Goal: Go to known website: Go to known website

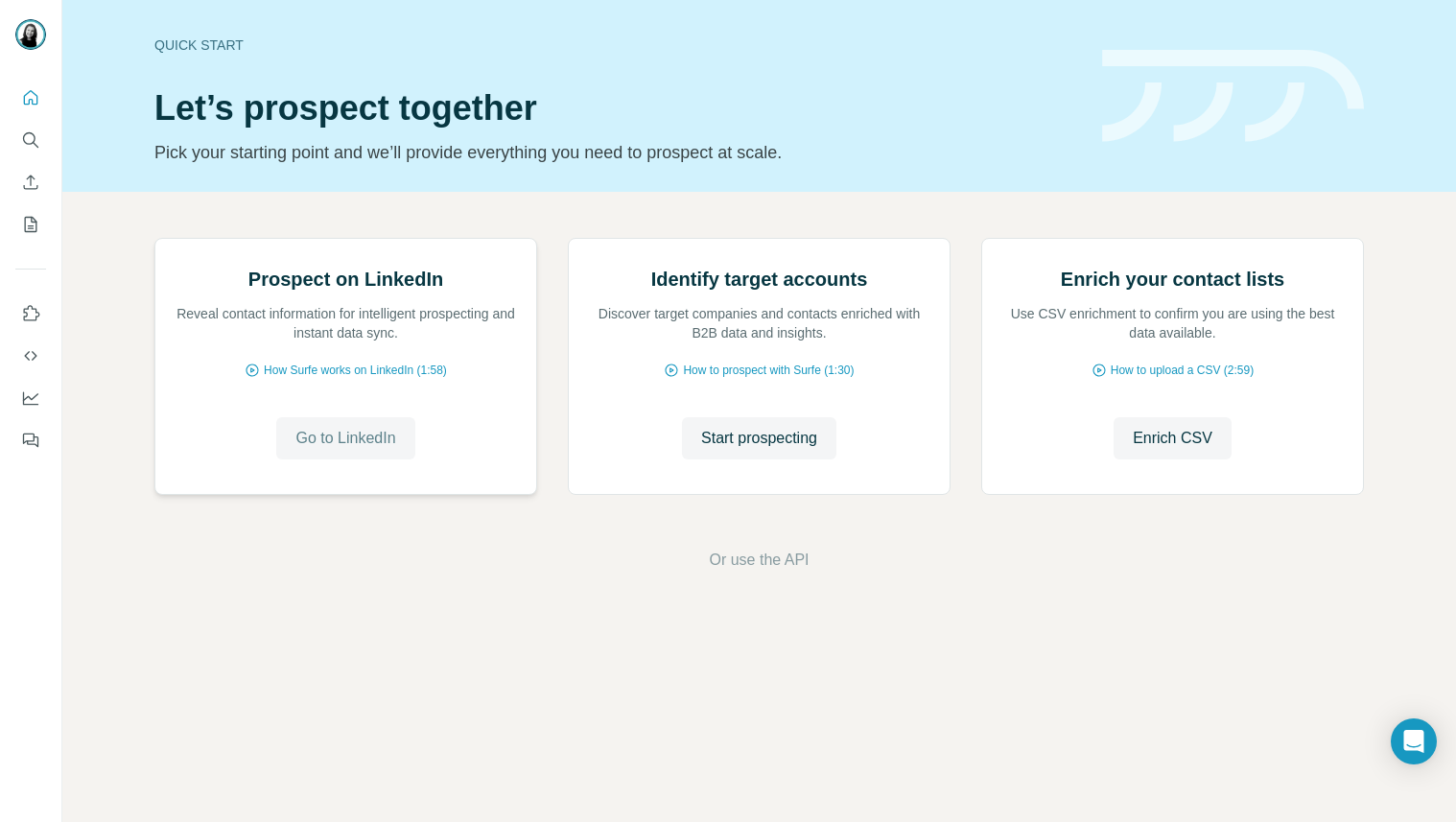
click at [380, 449] on span "Go to LinkedIn" at bounding box center [346, 437] width 100 height 23
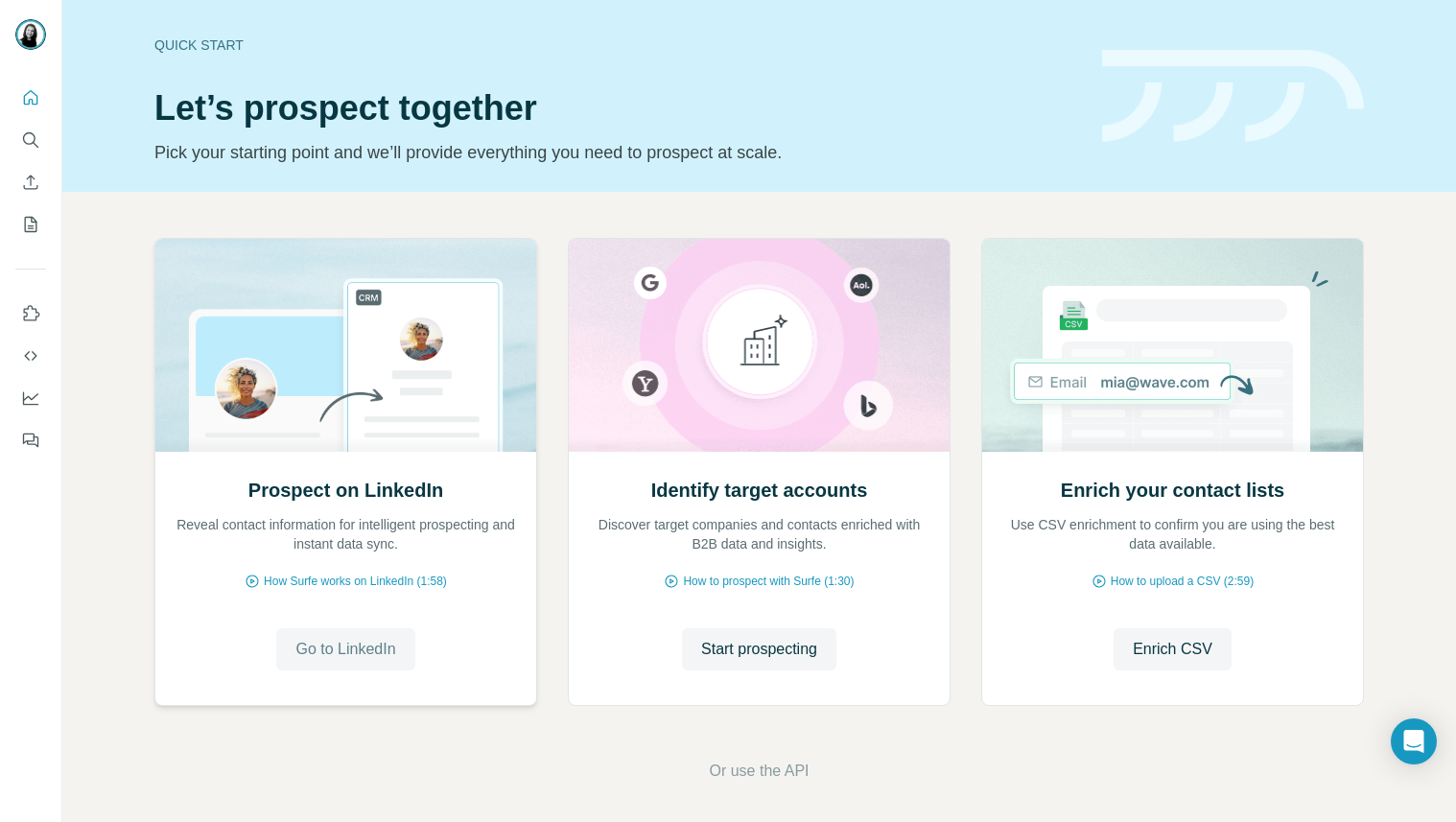
click at [329, 644] on span "Go to LinkedIn" at bounding box center [346, 649] width 100 height 23
